Goal: Task Accomplishment & Management: Use online tool/utility

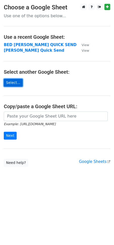
click at [14, 84] on link "Select..." at bounding box center [13, 83] width 19 height 8
click at [12, 82] on link "Select..." at bounding box center [13, 83] width 19 height 8
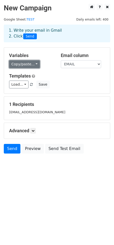
click at [28, 64] on link "Copy/paste..." at bounding box center [24, 64] width 31 height 8
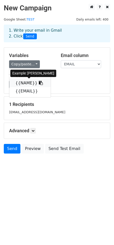
click at [25, 84] on link "{{NAME}}" at bounding box center [30, 83] width 42 height 8
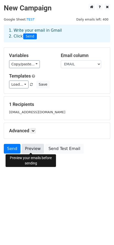
click at [32, 149] on link "Preview" at bounding box center [33, 149] width 22 height 10
click at [32, 147] on link "Preview" at bounding box center [33, 149] width 22 height 10
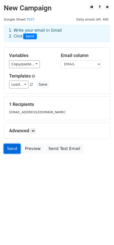
click at [10, 147] on link "Send" at bounding box center [12, 149] width 17 height 10
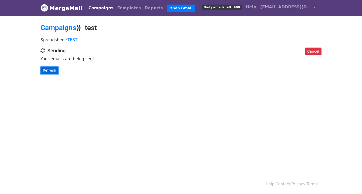
click at [49, 71] on link "Refresh" at bounding box center [50, 71] width 18 height 8
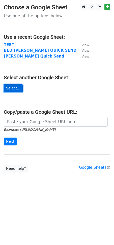
click at [12, 88] on link "Select..." at bounding box center [13, 88] width 19 height 8
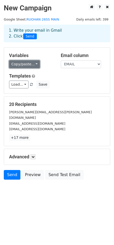
click at [23, 66] on link "Copy/paste..." at bounding box center [24, 64] width 31 height 8
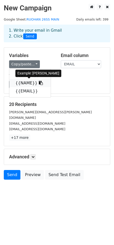
click at [26, 84] on link "{{NAME}}" at bounding box center [30, 83] width 42 height 8
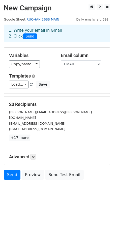
click at [45, 21] on link "RUOHAN 26SS MAIN" at bounding box center [43, 19] width 33 height 4
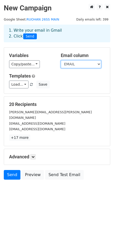
click at [73, 64] on select "STORE NAME EMAIL" at bounding box center [81, 64] width 41 height 8
click at [61, 60] on select "STORE NAME EMAIL" at bounding box center [81, 64] width 41 height 8
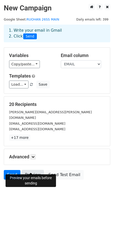
click at [33, 170] on link "Preview" at bounding box center [33, 175] width 22 height 10
click at [32, 170] on link "Preview" at bounding box center [33, 175] width 22 height 10
click at [30, 171] on link "Preview" at bounding box center [33, 175] width 22 height 10
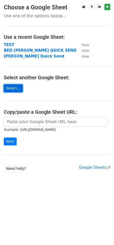
click at [14, 85] on link "Select..." at bounding box center [13, 88] width 19 height 8
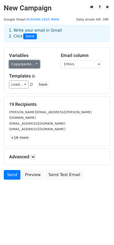
click at [33, 65] on link "Copy/paste..." at bounding box center [24, 64] width 31 height 8
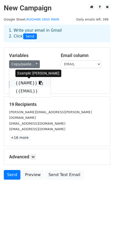
click at [27, 83] on link "{{NAME}}" at bounding box center [30, 83] width 42 height 8
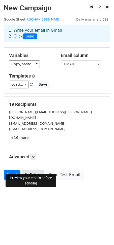
click at [30, 170] on link "Preview" at bounding box center [33, 175] width 22 height 10
click at [28, 172] on link "Preview" at bounding box center [33, 175] width 22 height 10
click at [29, 170] on link "Preview" at bounding box center [33, 175] width 22 height 10
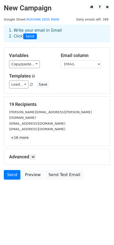
click at [65, 114] on div "luca@torelli.jp" at bounding box center [57, 114] width 104 height 11
click at [8, 170] on link "Send" at bounding box center [12, 175] width 17 height 10
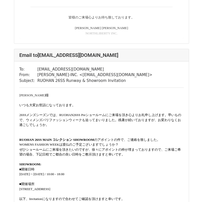
scroll to position [1883, 0]
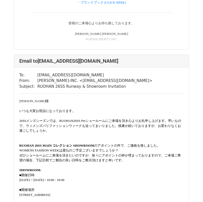
click at [64, 110] on font "いつも大変お世話になっております。" at bounding box center [47, 111] width 56 height 4
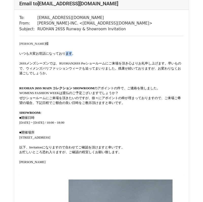
scroll to position [1931, 0]
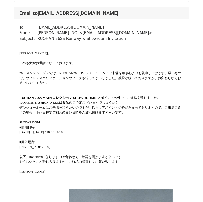
click at [64, 110] on font "ぜひショールームにご来場を頂きたいのですが、 徐々にアポイントの枠が埋まっておりますので、ご来場ご希望の場合、 下記日程でご都合の良い日時をご教示頂けますと幸…" at bounding box center [99, 110] width 161 height 9
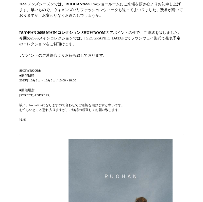
scroll to position [2113, 0]
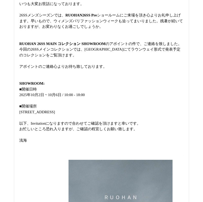
scroll to position [3449, 0]
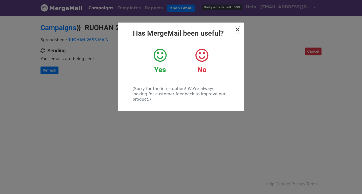
click at [237, 30] on span "×" at bounding box center [237, 29] width 5 height 7
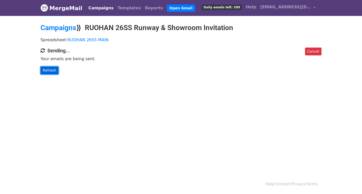
click at [44, 69] on link "Refresh" at bounding box center [50, 71] width 18 height 8
